Goal: Entertainment & Leisure: Consume media (video, audio)

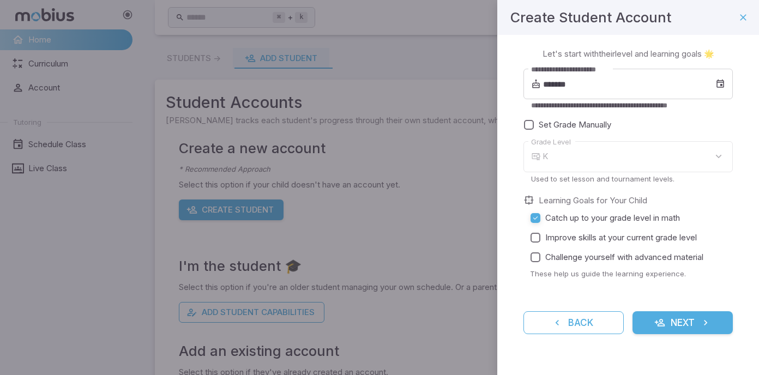
scroll to position [8, 0]
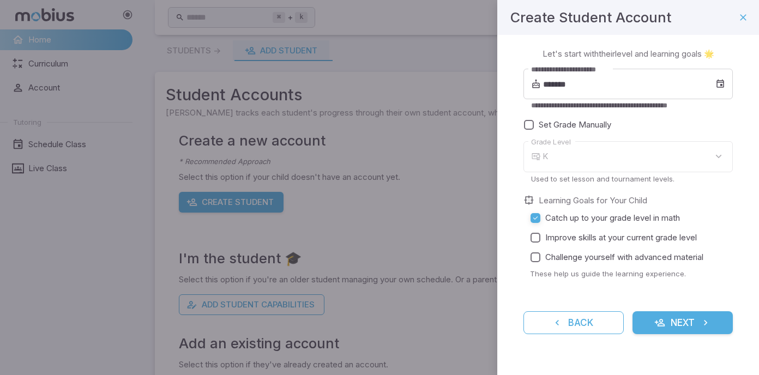
type input "*"
click at [629, 82] on input "*******" at bounding box center [629, 84] width 172 height 31
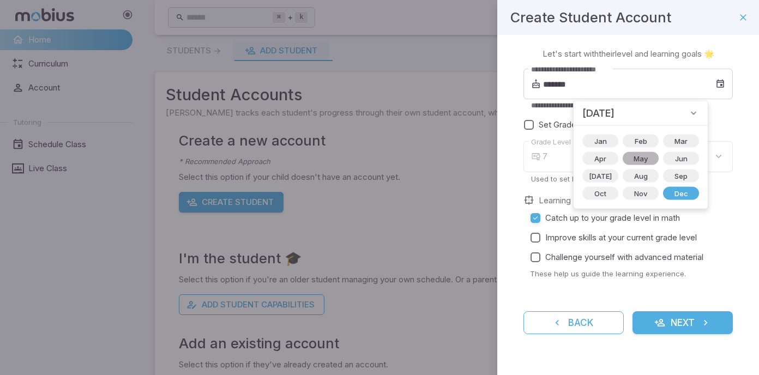
click at [634, 157] on span "May" at bounding box center [640, 158] width 27 height 11
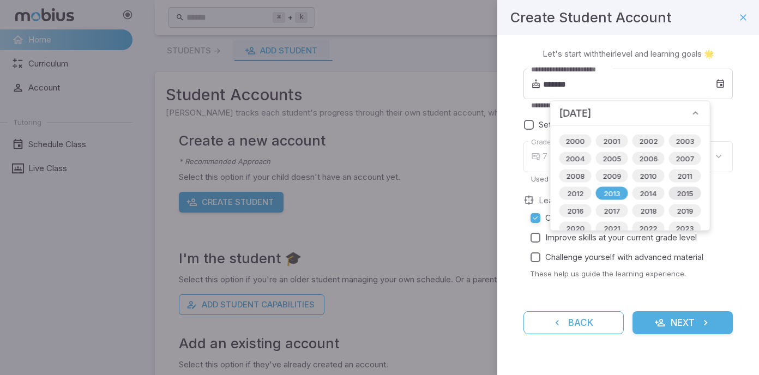
click at [671, 197] on span "2015" at bounding box center [684, 193] width 29 height 11
type input "*******"
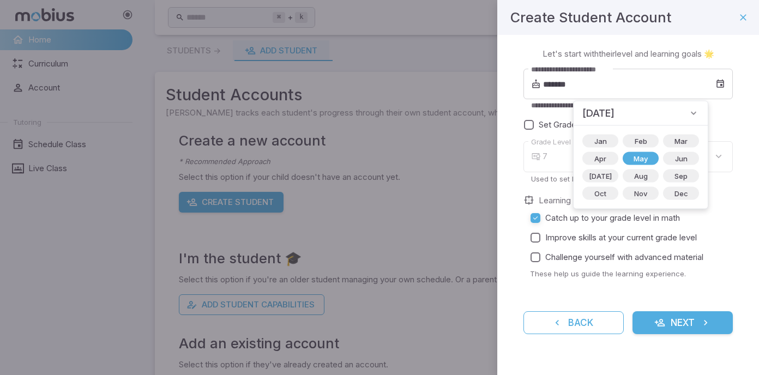
type input "*"
click at [515, 153] on div "**********" at bounding box center [628, 198] width 262 height 326
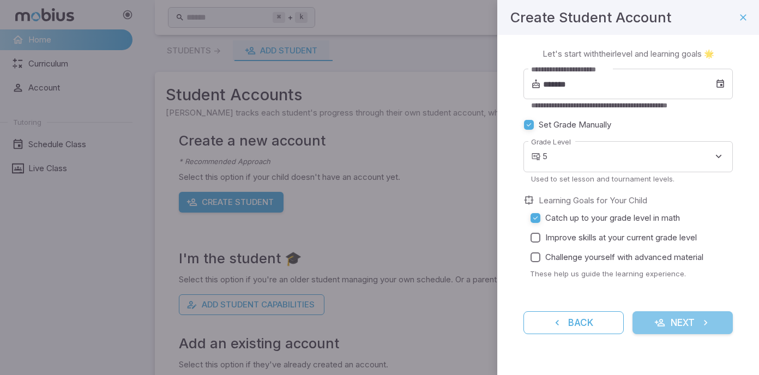
click at [684, 325] on button "Next" at bounding box center [683, 322] width 100 height 23
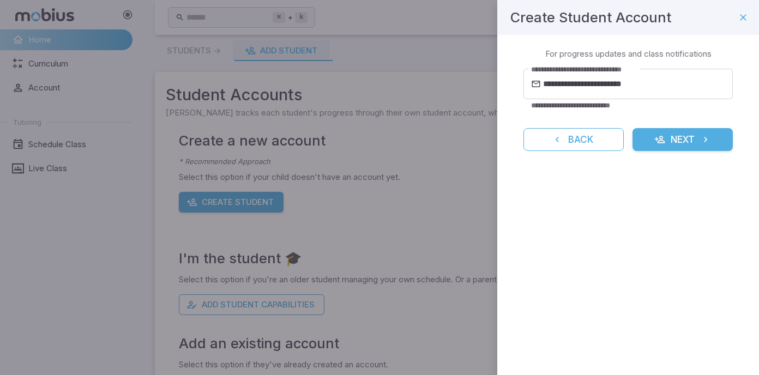
click at [661, 145] on button "Next" at bounding box center [683, 139] width 100 height 23
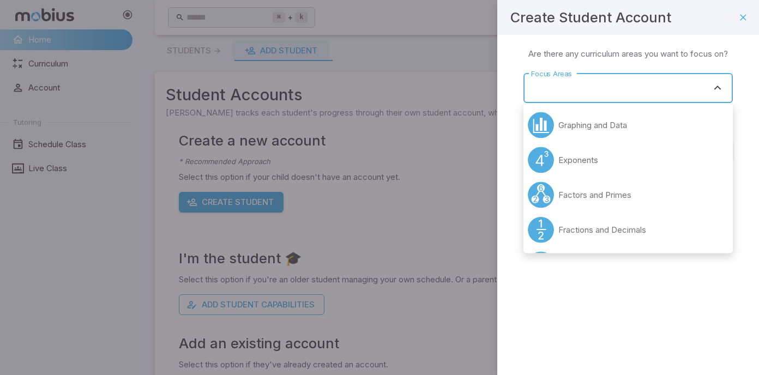
click at [570, 89] on div "Focus Areas Focus Areas" at bounding box center [628, 88] width 209 height 30
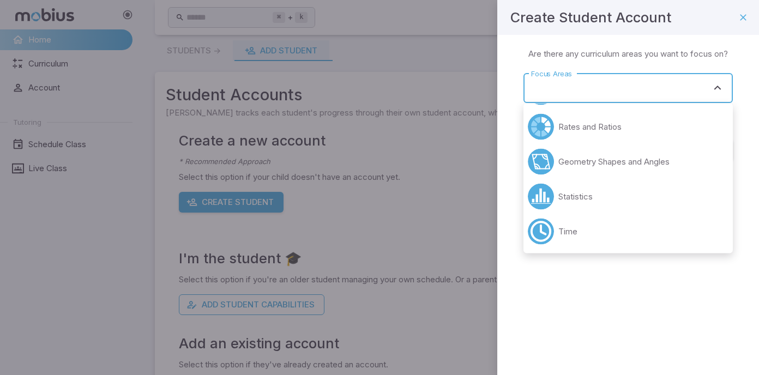
scroll to position [347, 0]
click at [563, 287] on div "Create Student Account Learning Focus 🔎 Are there any curriculum areas you want…" at bounding box center [628, 187] width 262 height 375
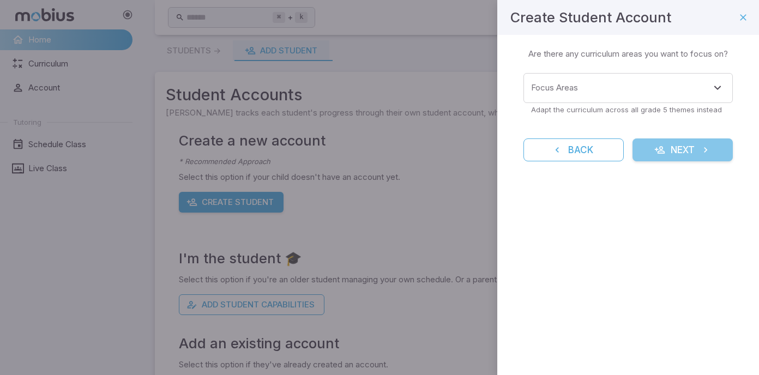
click at [670, 146] on button "Next" at bounding box center [683, 150] width 100 height 23
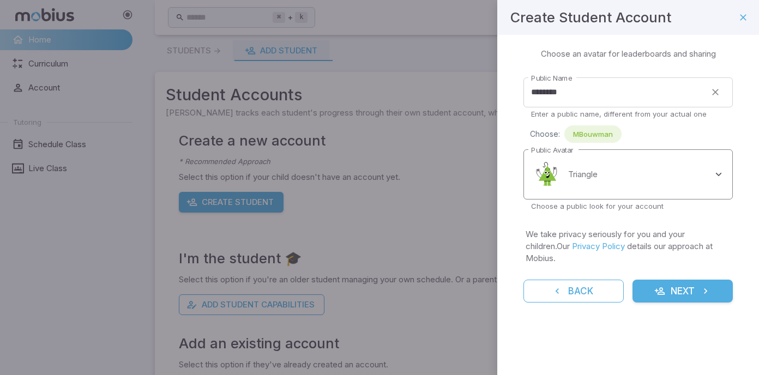
click at [613, 177] on body "Home Curriculum Account Tutoring Schedule Class Live Class ⌘ + k ​ Students -> …" at bounding box center [379, 208] width 759 height 432
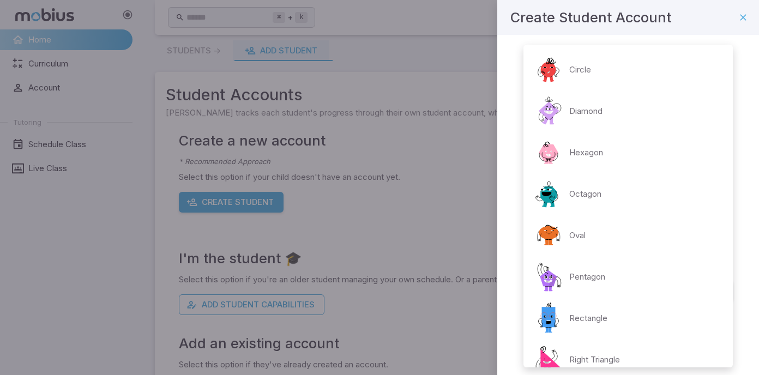
scroll to position [183, 0]
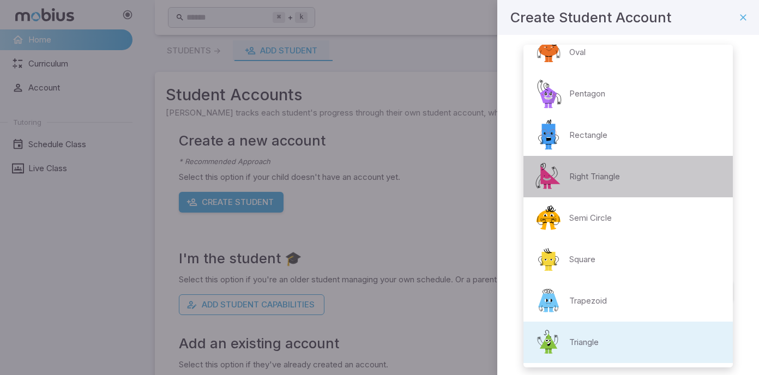
click at [600, 175] on p "Right Triangle" at bounding box center [594, 177] width 51 height 12
type input "**********"
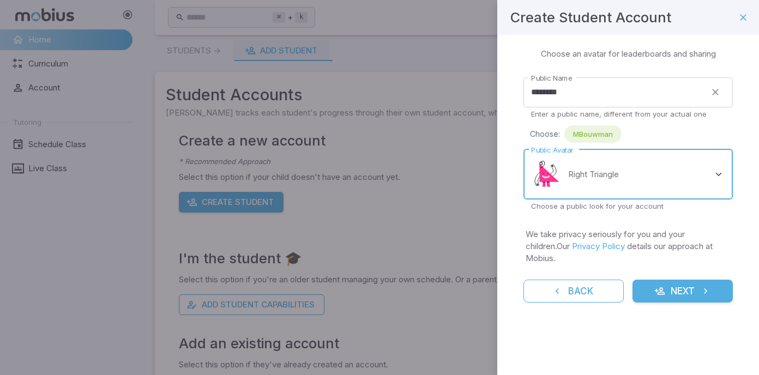
click at [680, 280] on button "Next" at bounding box center [683, 291] width 100 height 23
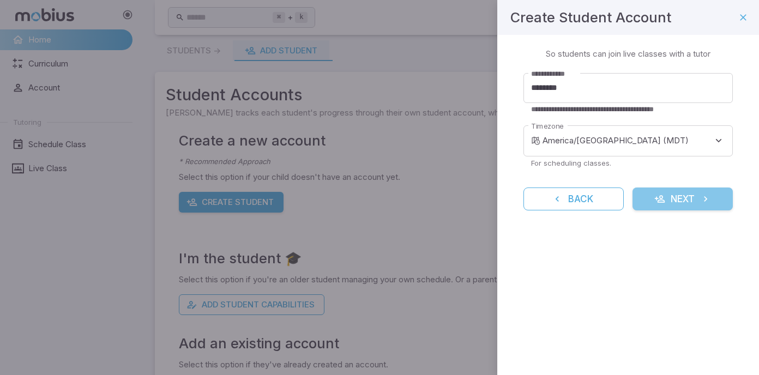
click at [666, 200] on button "Next" at bounding box center [683, 199] width 100 height 23
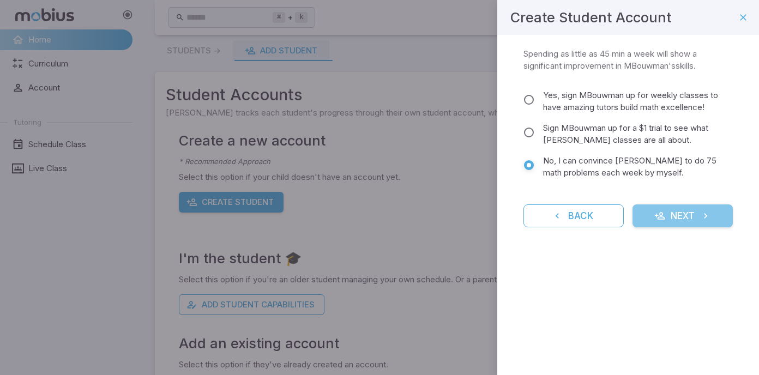
click at [674, 215] on button "Next" at bounding box center [683, 216] width 100 height 23
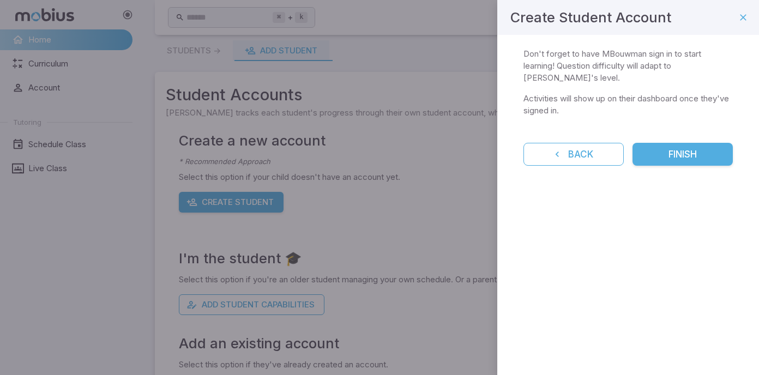
click at [656, 154] on button "Finish" at bounding box center [683, 154] width 100 height 23
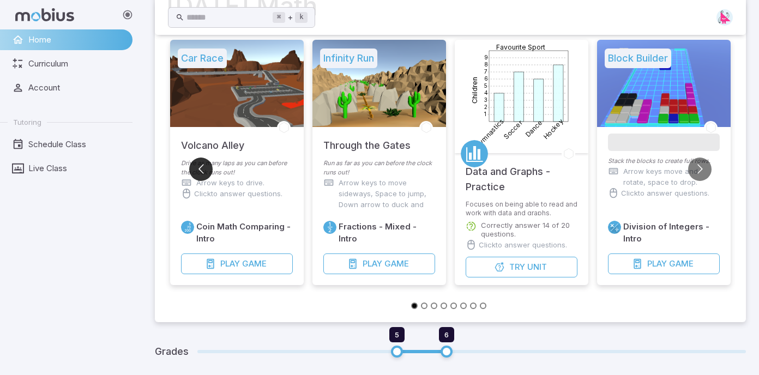
scroll to position [113, 0]
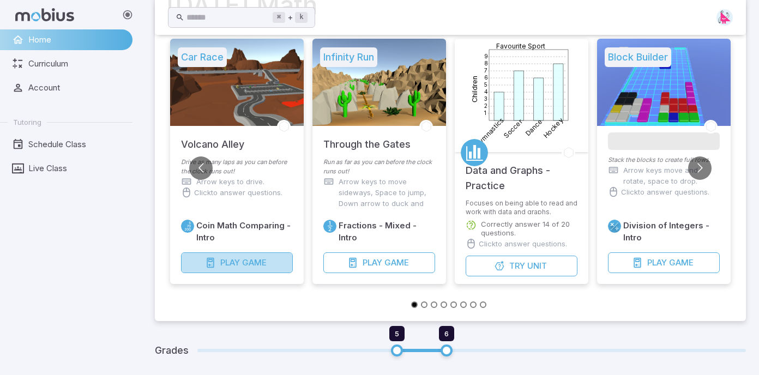
click at [213, 261] on icon "button" at bounding box center [210, 262] width 11 height 11
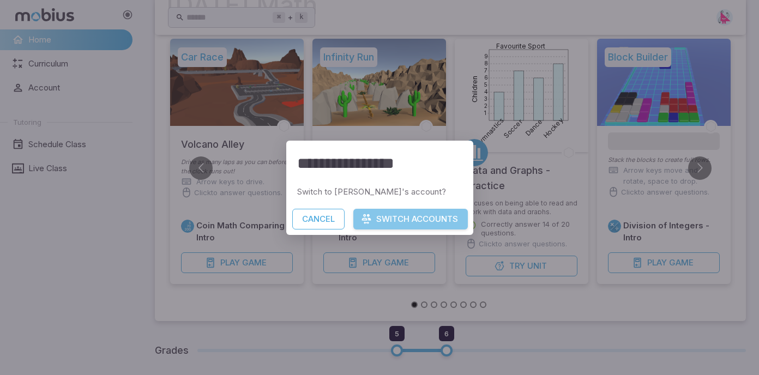
click at [379, 224] on button "Switch Accounts" at bounding box center [410, 219] width 115 height 21
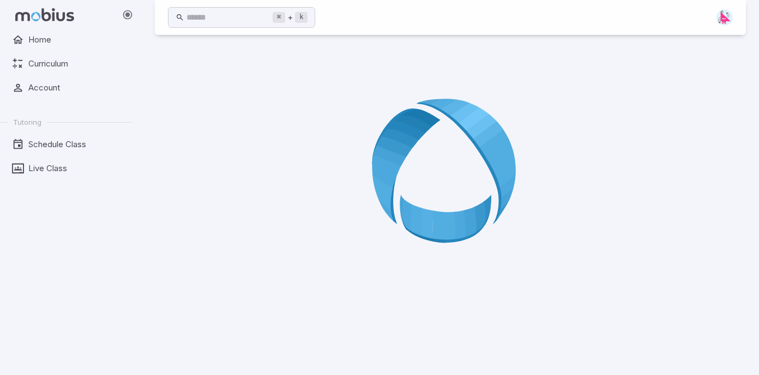
scroll to position [61, 0]
click at [33, 40] on span "Home" at bounding box center [76, 40] width 97 height 12
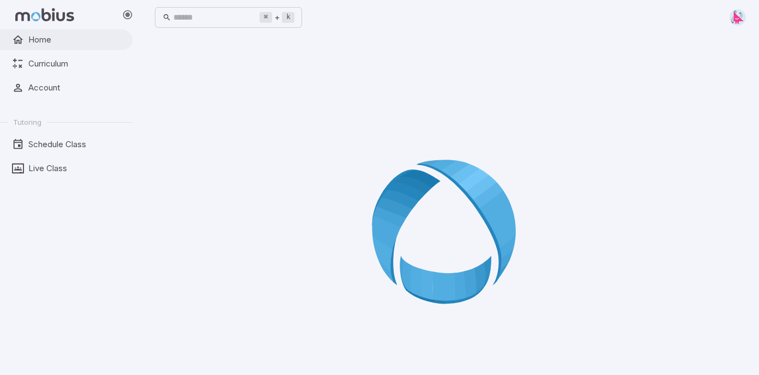
click at [43, 43] on span "Home" at bounding box center [76, 40] width 97 height 12
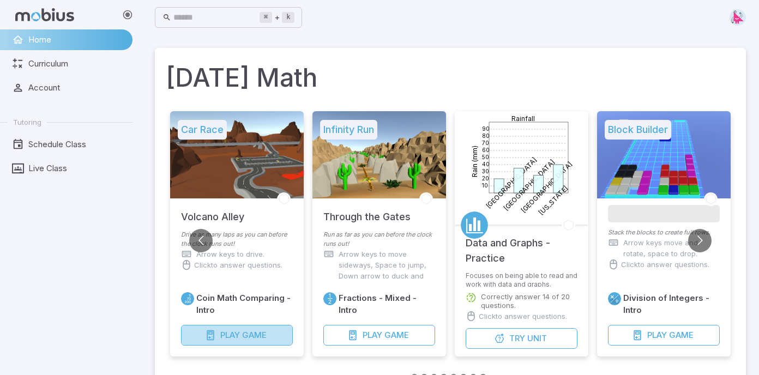
click at [245, 332] on span "Game" at bounding box center [254, 335] width 25 height 12
